Goal: Complete application form

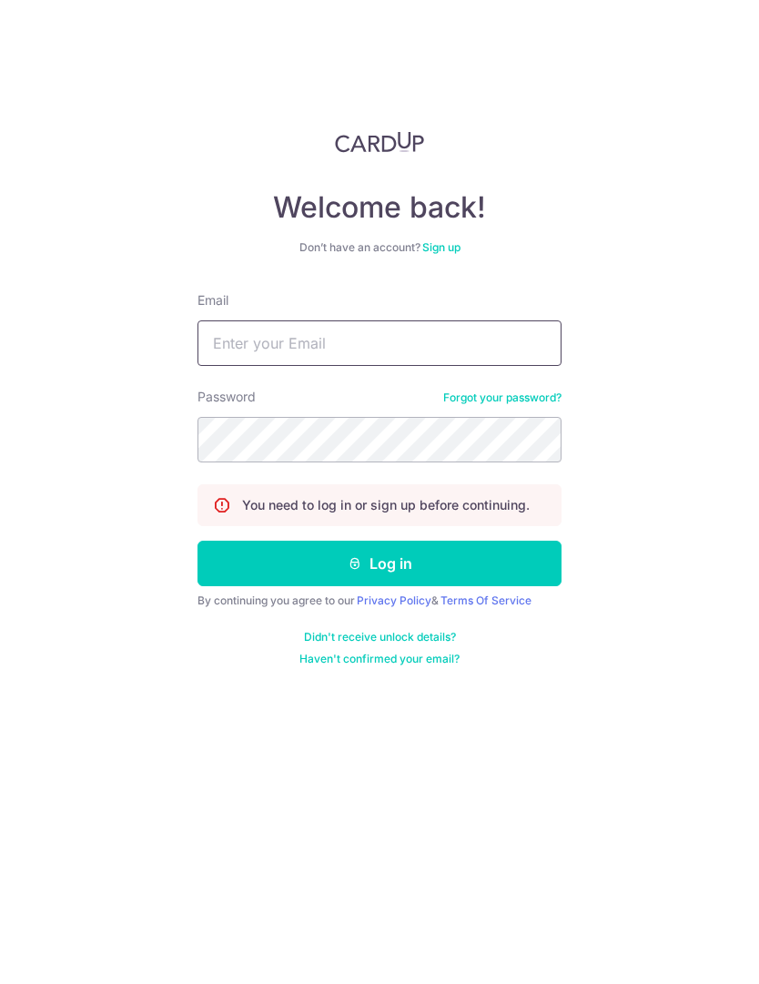
click at [453, 353] on input "Email" at bounding box center [380, 343] width 364 height 46
type input "Herman.lxl@gmail.com"
click at [432, 582] on button "Log in" at bounding box center [380, 564] width 364 height 46
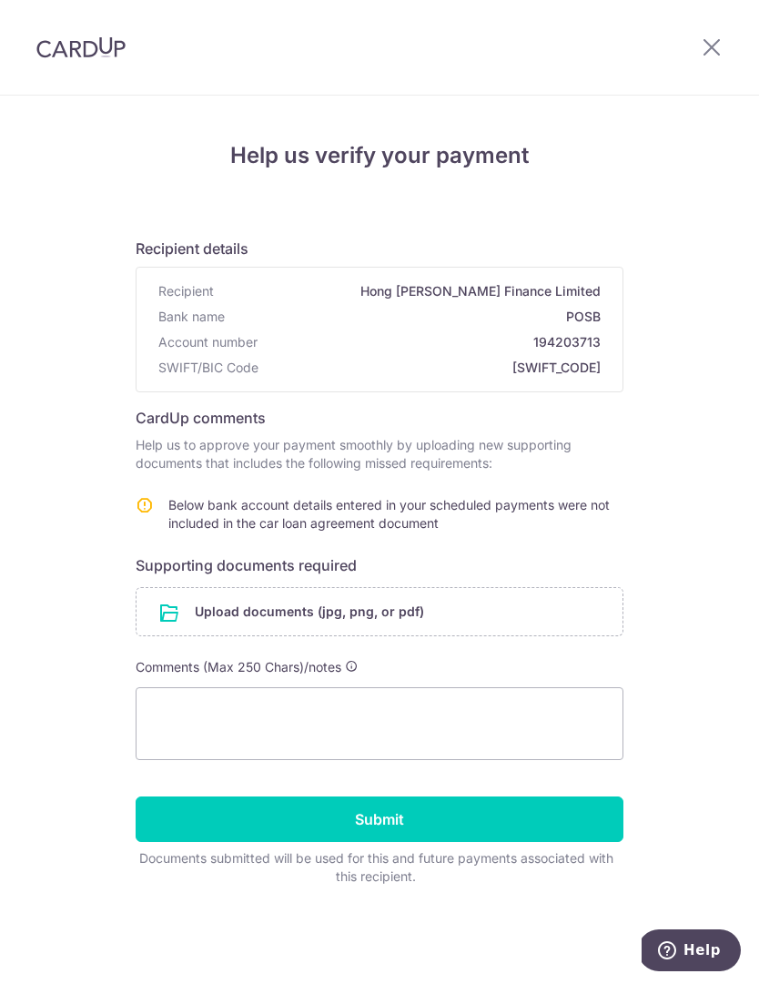
click at [255, 616] on input "file" at bounding box center [380, 611] width 486 height 47
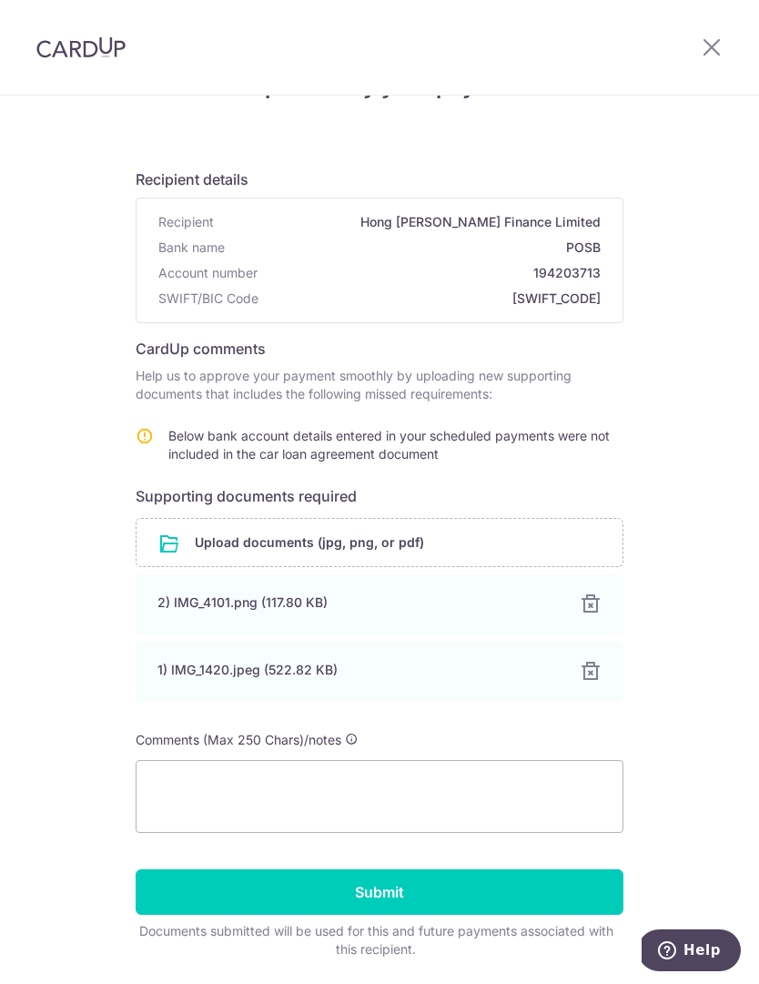
scroll to position [68, 0]
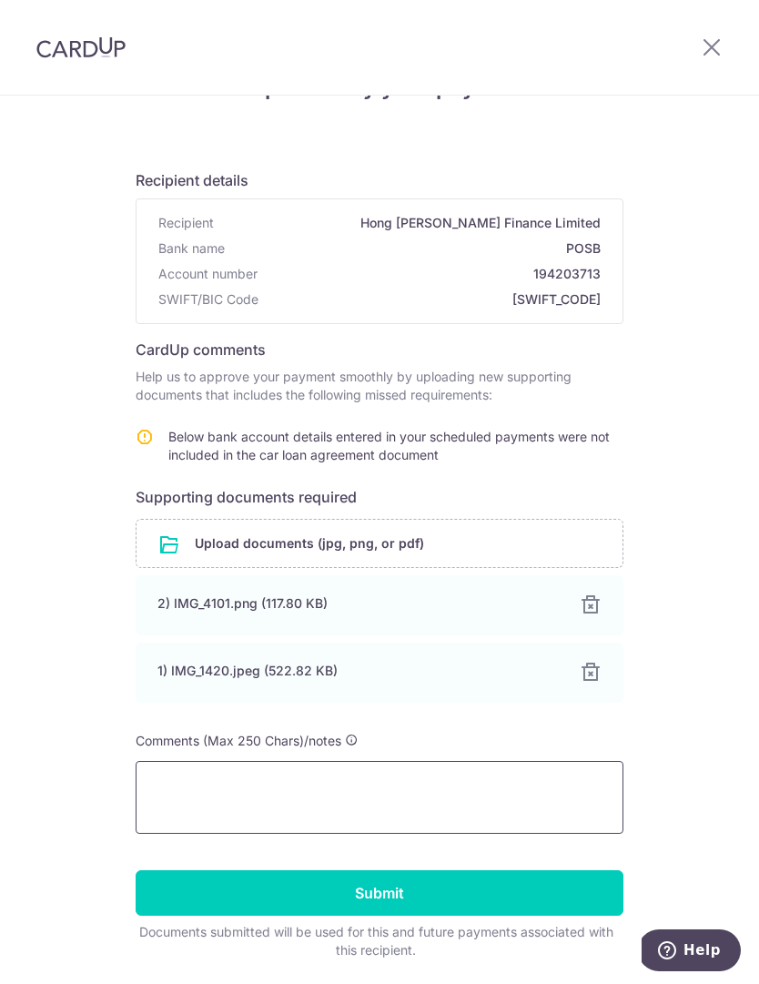
click at [214, 797] on textarea at bounding box center [380, 797] width 488 height 73
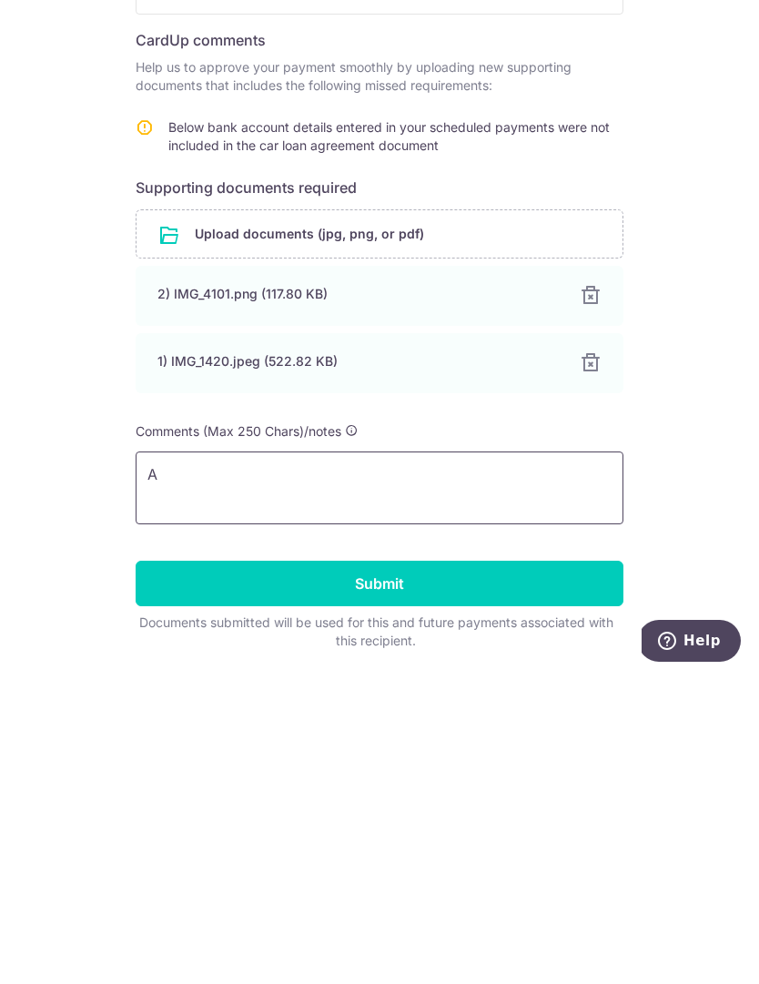
scroll to position [61, 0]
type textarea "Account number and name together with amount shown. Thank you"
click at [273, 870] on input "Submit" at bounding box center [380, 893] width 488 height 46
